Goal: Task Accomplishment & Management: Manage account settings

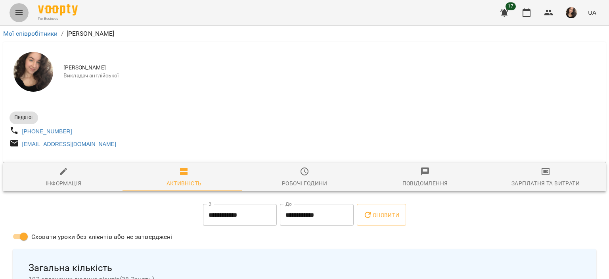
click at [15, 9] on icon "Menu" at bounding box center [19, 13] width 10 height 10
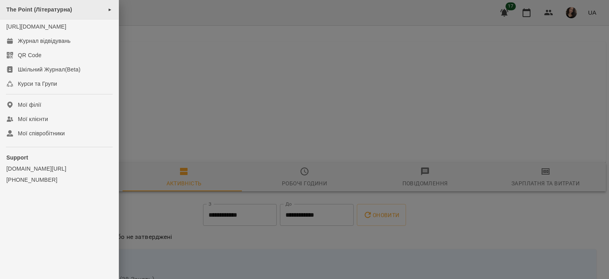
click at [45, 10] on span "The Point (Літературна)" at bounding box center [39, 9] width 66 height 6
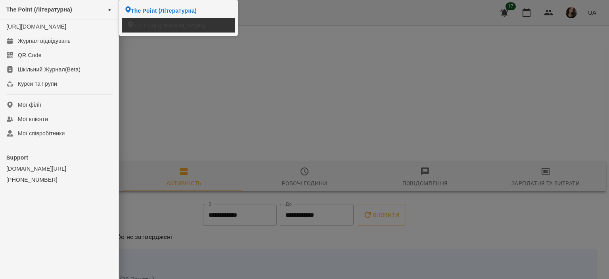
click at [144, 21] on span "The Point ([PERSON_NAME])" at bounding box center [169, 25] width 73 height 8
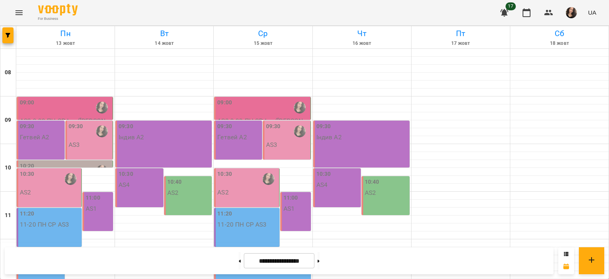
click at [49, 107] on div "09:00" at bounding box center [65, 107] width 91 height 18
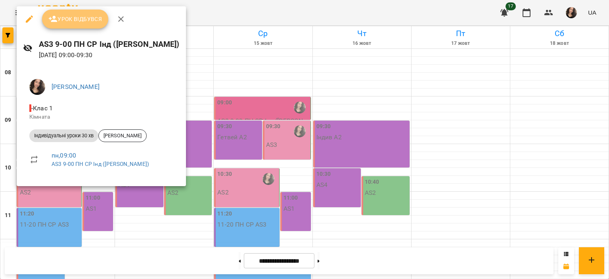
click at [87, 19] on span "Урок відбувся" at bounding box center [75, 19] width 54 height 10
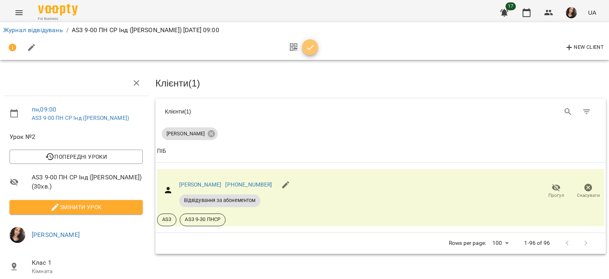
click at [311, 45] on icon "button" at bounding box center [311, 48] width 10 height 10
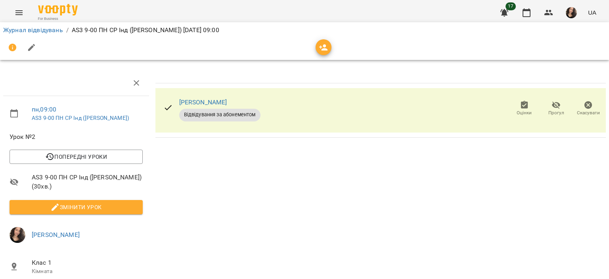
click at [513, 108] on span "Оцінки" at bounding box center [524, 108] width 23 height 16
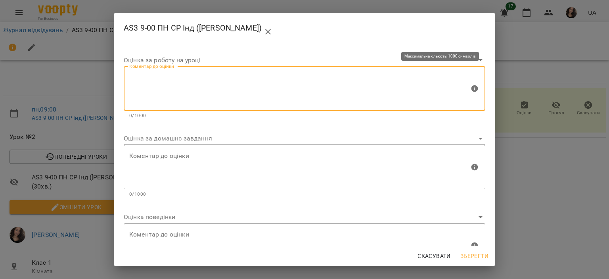
click at [223, 82] on textarea at bounding box center [299, 89] width 340 height 30
type textarea "*"
click at [490, 257] on button "Зберегти" at bounding box center [474, 256] width 35 height 14
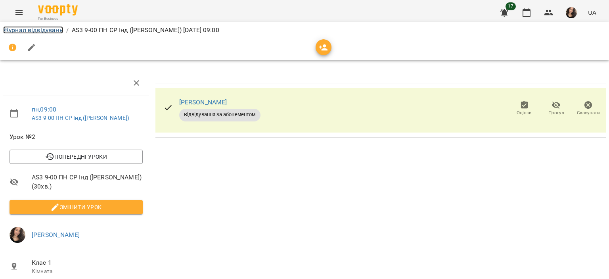
click at [27, 31] on link "Журнал відвідувань" at bounding box center [33, 30] width 60 height 8
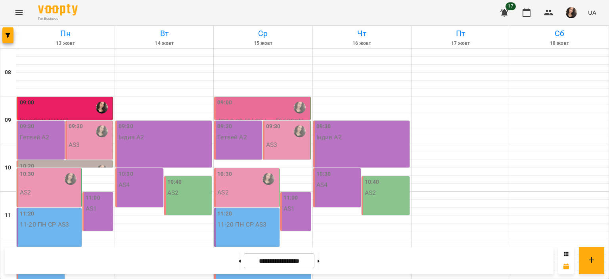
click at [83, 124] on div "09:30" at bounding box center [90, 131] width 43 height 18
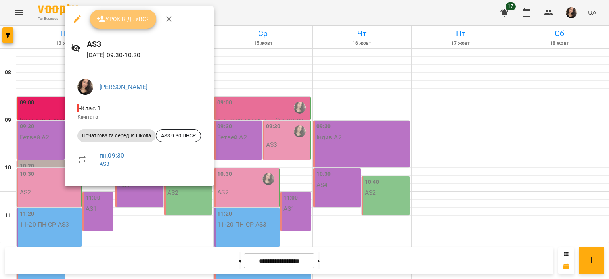
click at [115, 14] on span "Урок відбувся" at bounding box center [123, 19] width 54 height 10
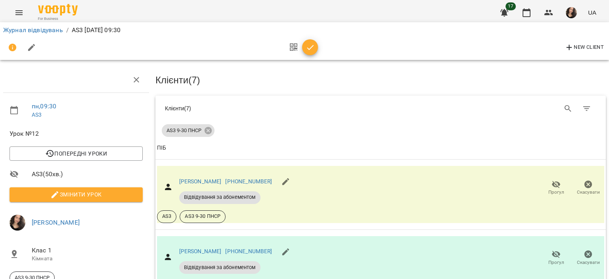
scroll to position [63, 0]
click at [310, 42] on button "button" at bounding box center [310, 47] width 16 height 16
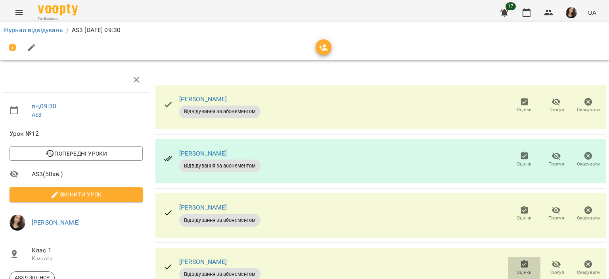
click at [521, 260] on icon "button" at bounding box center [524, 264] width 7 height 8
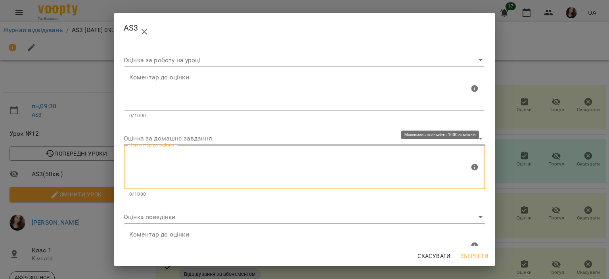
click at [182, 163] on textarea at bounding box center [299, 167] width 340 height 30
type textarea "*"
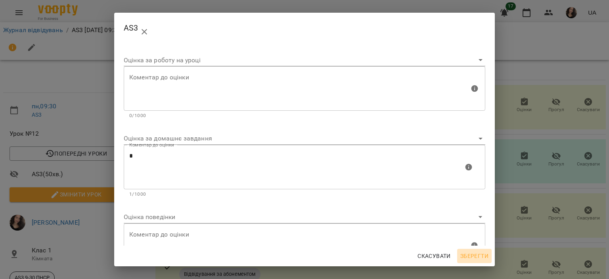
click at [482, 255] on span "Зберегти" at bounding box center [475, 256] width 28 height 10
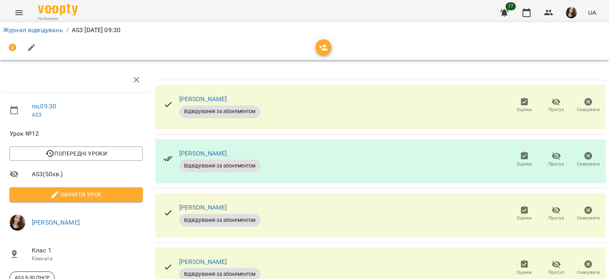
scroll to position [186, 0]
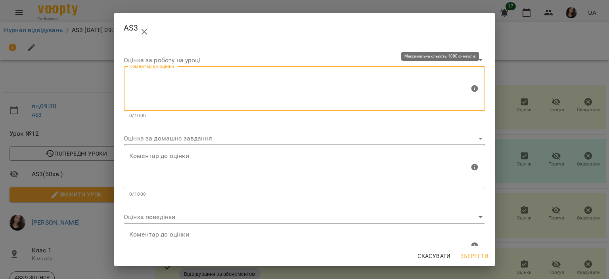
click at [198, 82] on textarea at bounding box center [299, 89] width 340 height 30
type textarea "*"
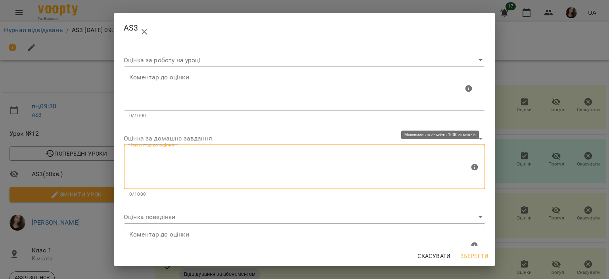
click at [158, 158] on textarea at bounding box center [299, 167] width 340 height 30
type textarea "*"
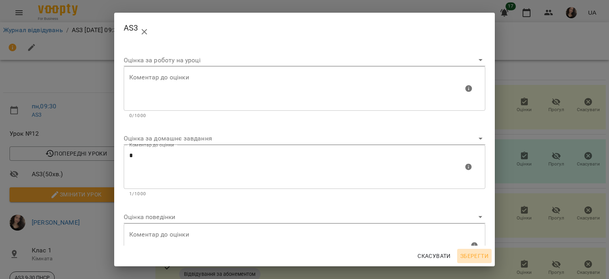
click at [479, 253] on span "Зберегти" at bounding box center [475, 256] width 28 height 10
